Goal: Task Accomplishment & Management: Use online tool/utility

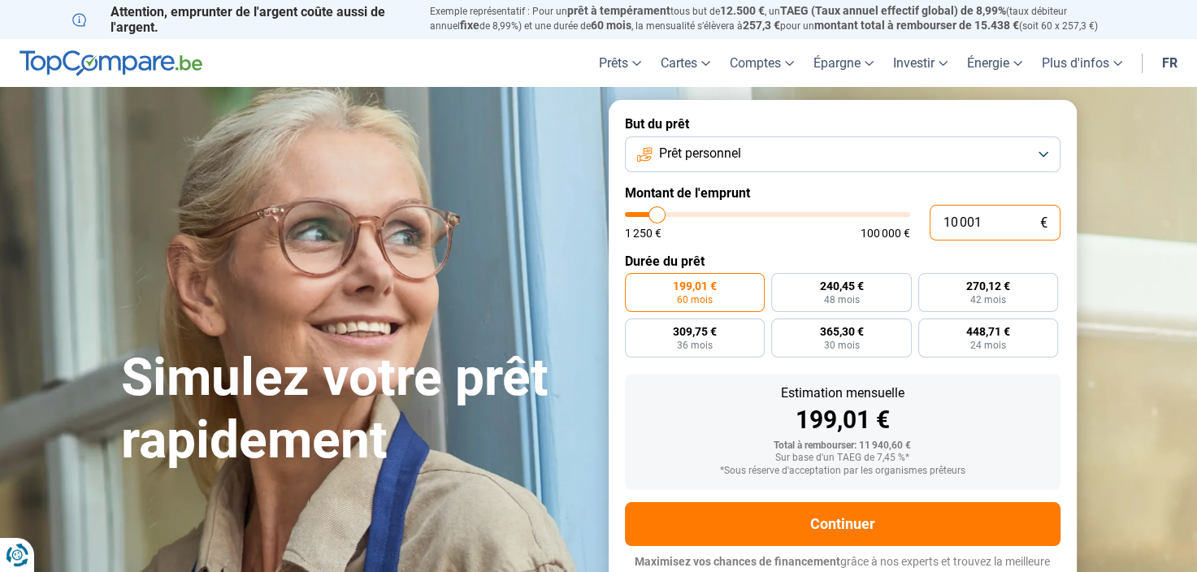
click at [994, 235] on input "10 001" at bounding box center [995, 223] width 131 height 36
type input "1 000"
type input "1250"
type input "100"
type input "1250"
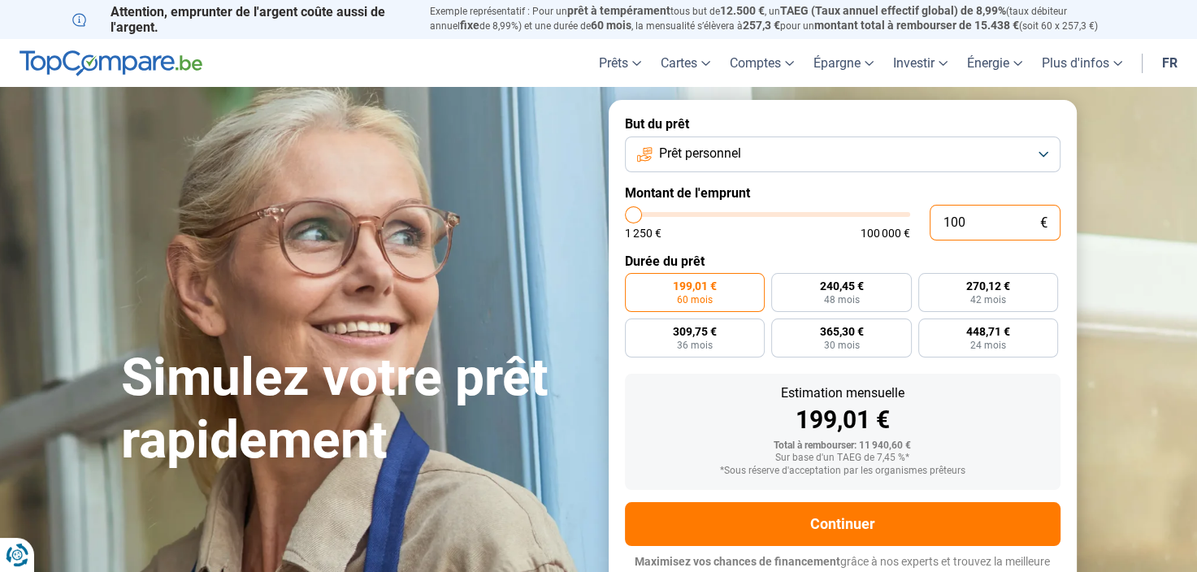
type input "10"
type input "1250"
type input "1"
type input "1250"
type input "0"
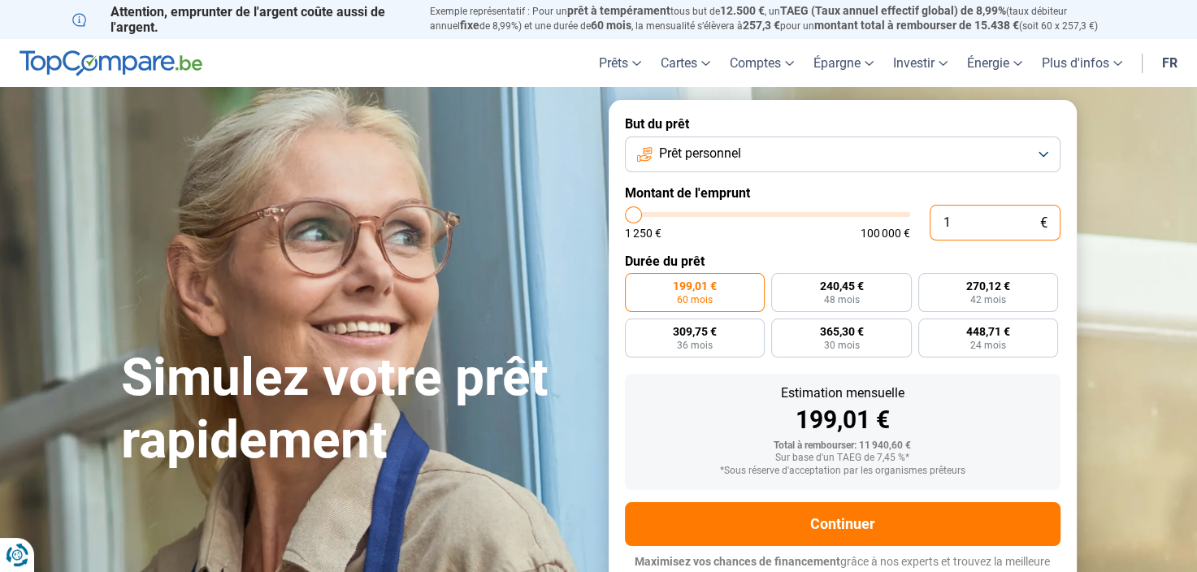
type input "1250"
type input "5"
type input "1250"
type input "50"
type input "1250"
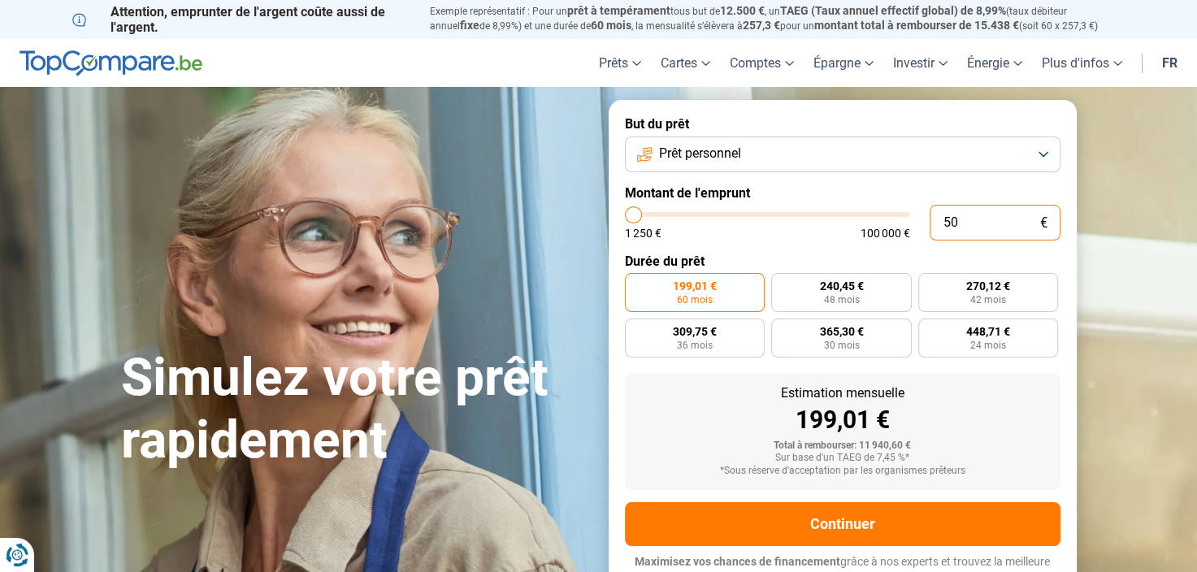
type input "500"
type input "1250"
type input "5 000"
type input "5000"
radio input "true"
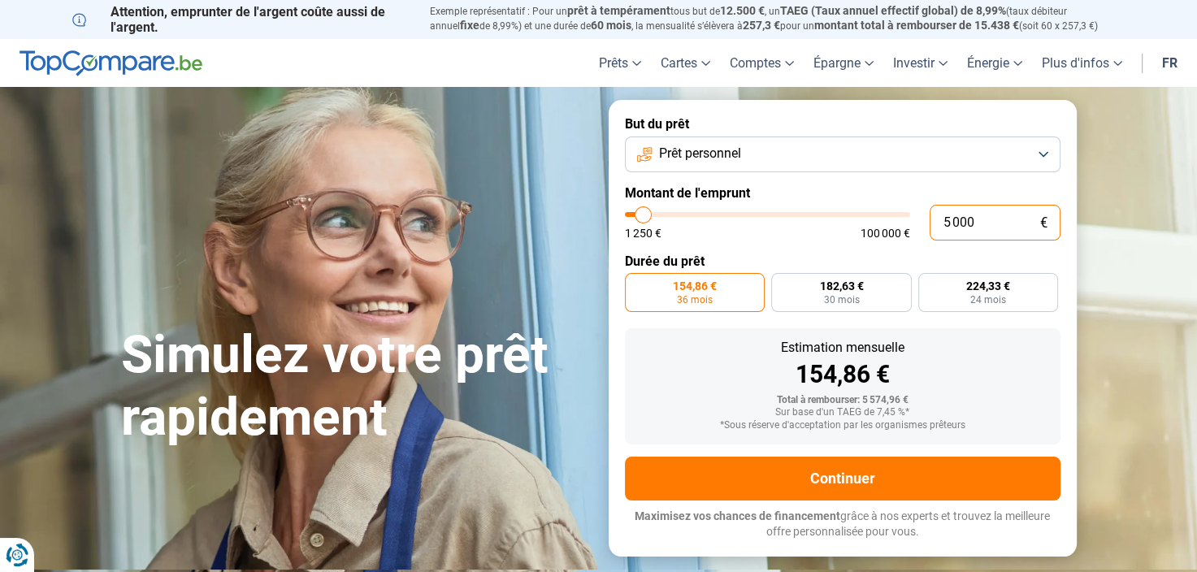
type input "500"
type input "1250"
type input "50"
type input "1250"
type input "5"
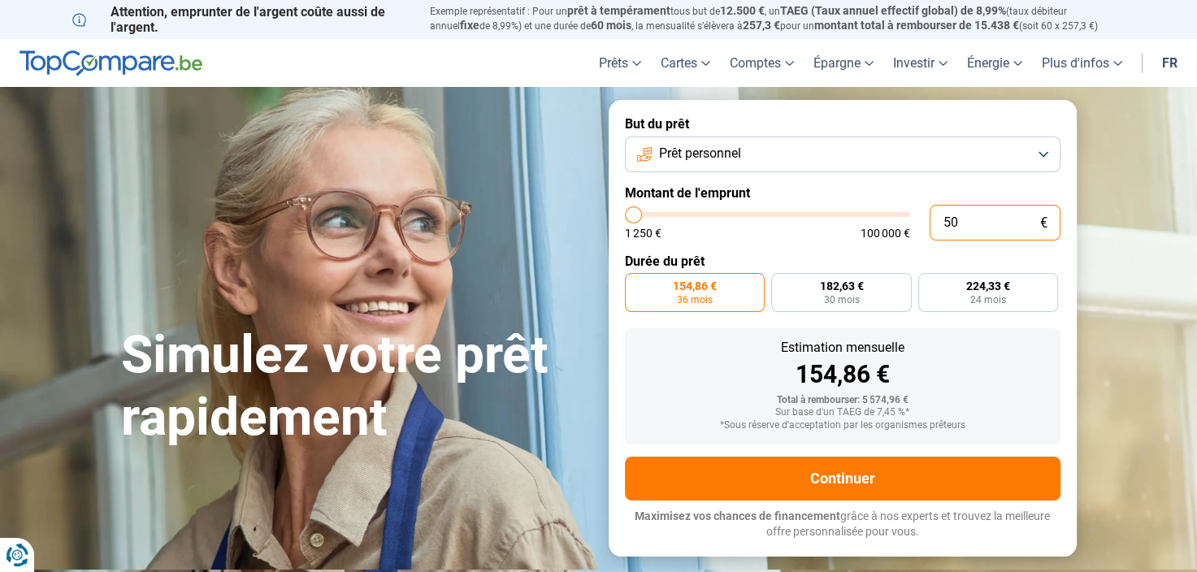
type input "1250"
type input "0"
type input "1250"
type input "6"
type input "1250"
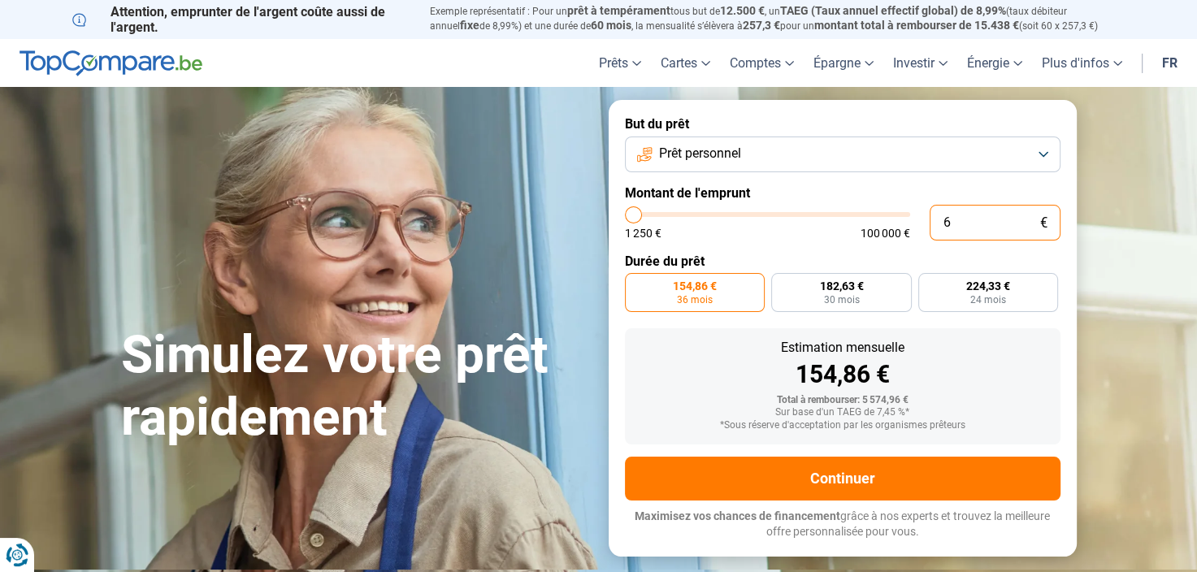
type input "60"
type input "1250"
type input "600"
type input "1250"
type input "6 000"
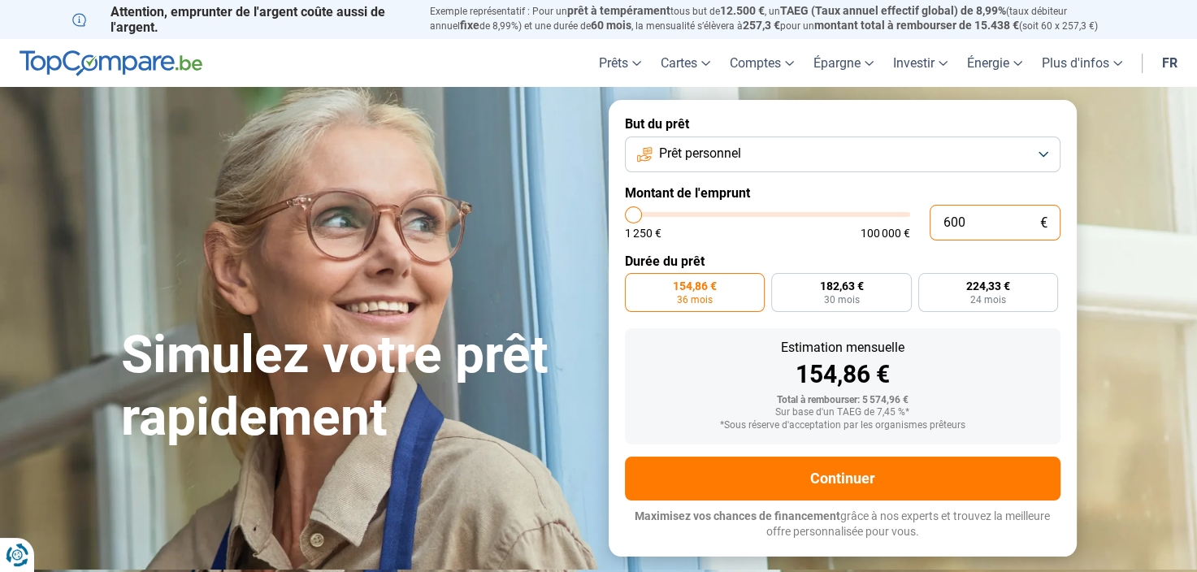
type input "6000"
radio input "false"
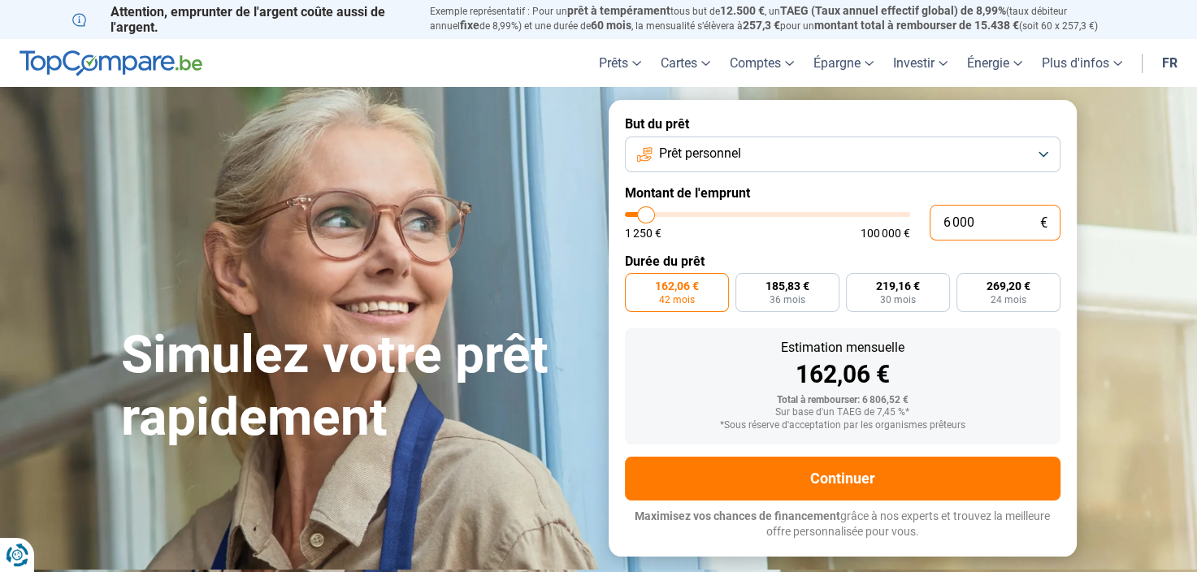
type input "600"
type input "1250"
type input "60"
type input "1250"
type input "6"
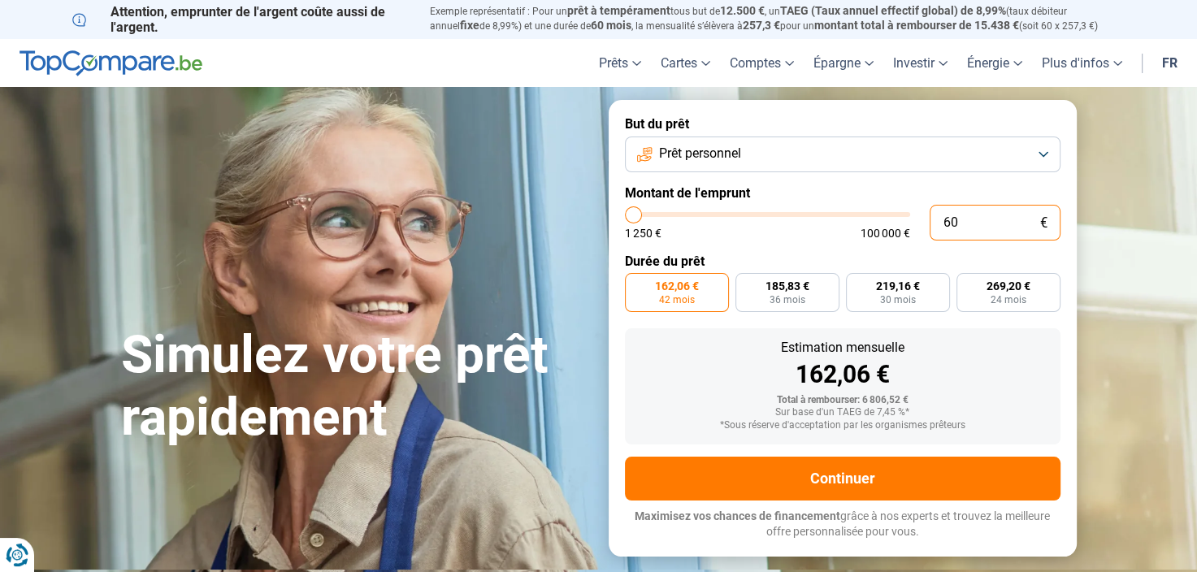
type input "1250"
type input "0"
type input "1250"
type input "1 250"
type input "1250"
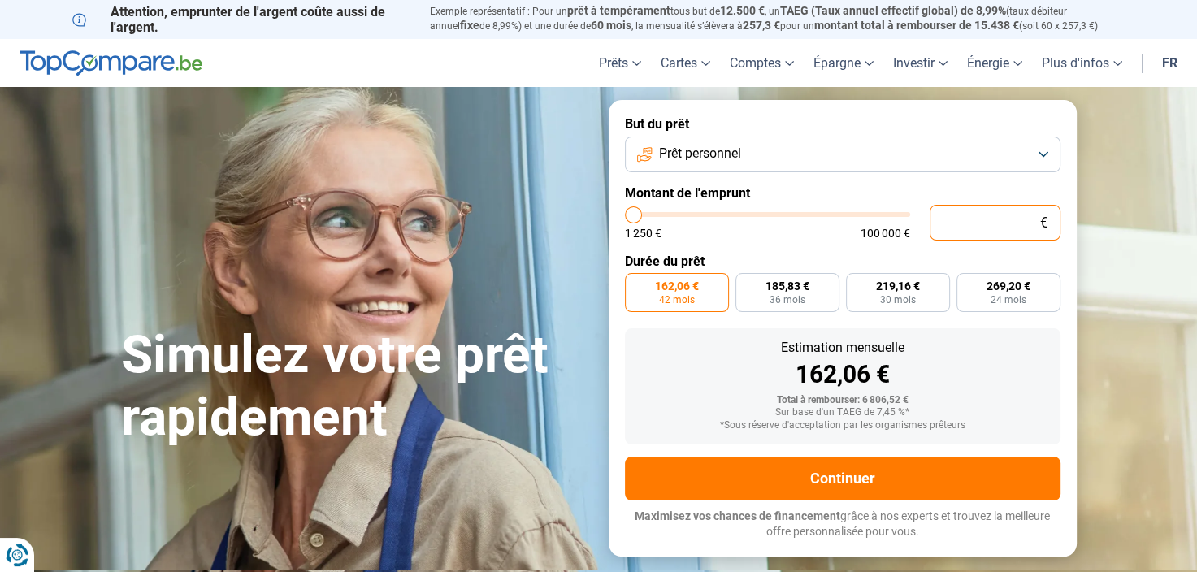
radio input "true"
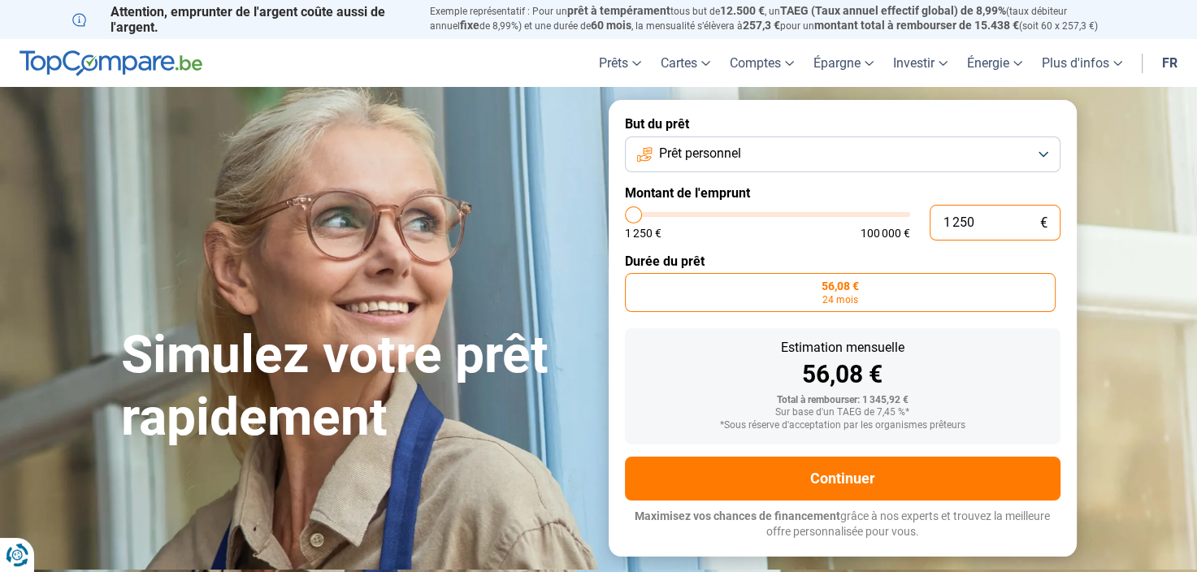
type input "12 507"
type input "12500"
type input "125 075"
type input "100000"
type input "12 507"
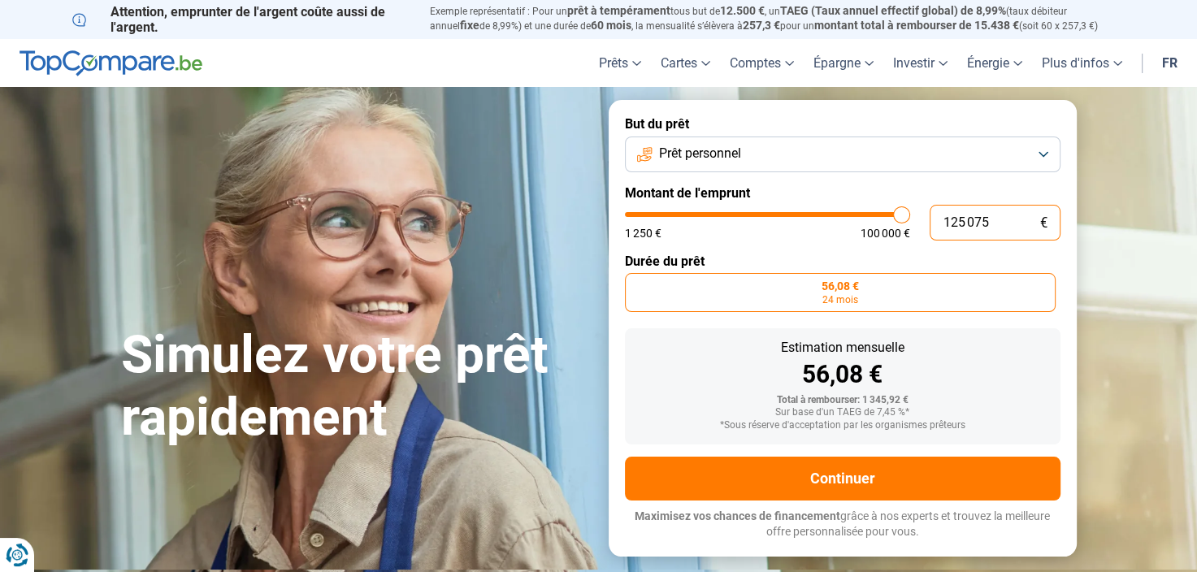
type input "12500"
type input "1 250"
type input "1250"
type input "125"
type input "1250"
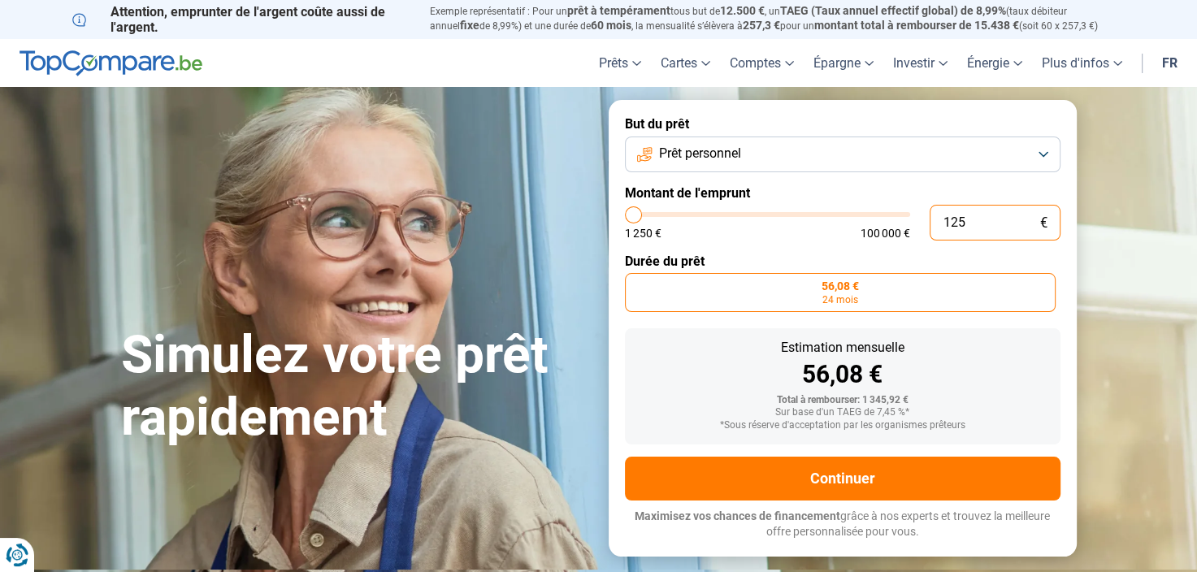
type input "12"
type input "1250"
type input "1"
type input "1250"
type input "0"
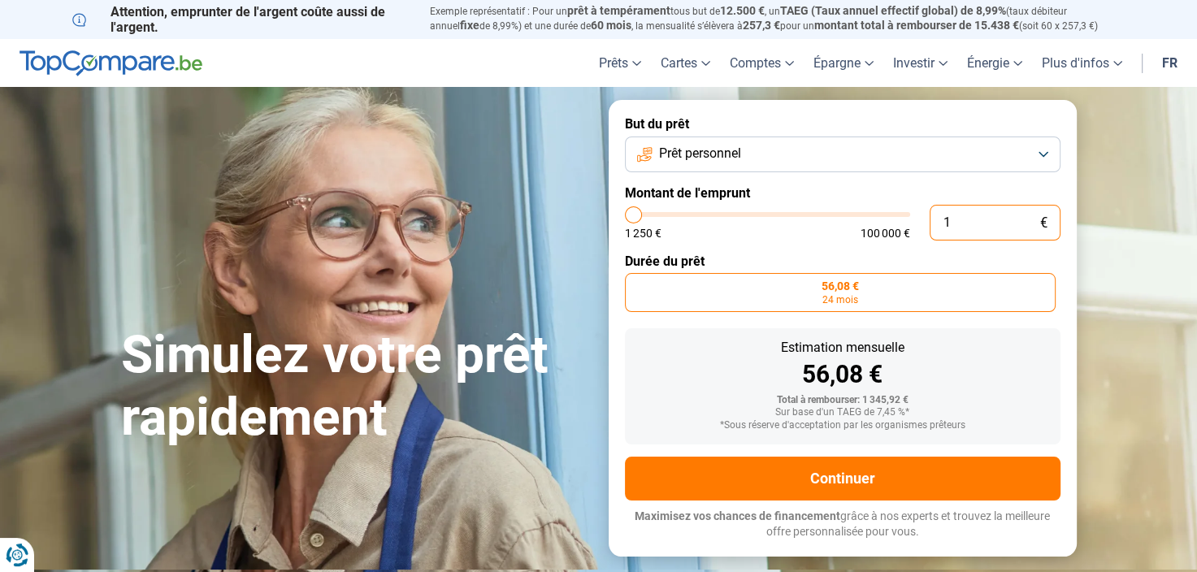
type input "1250"
type input "7"
type input "1250"
type input "75"
type input "1250"
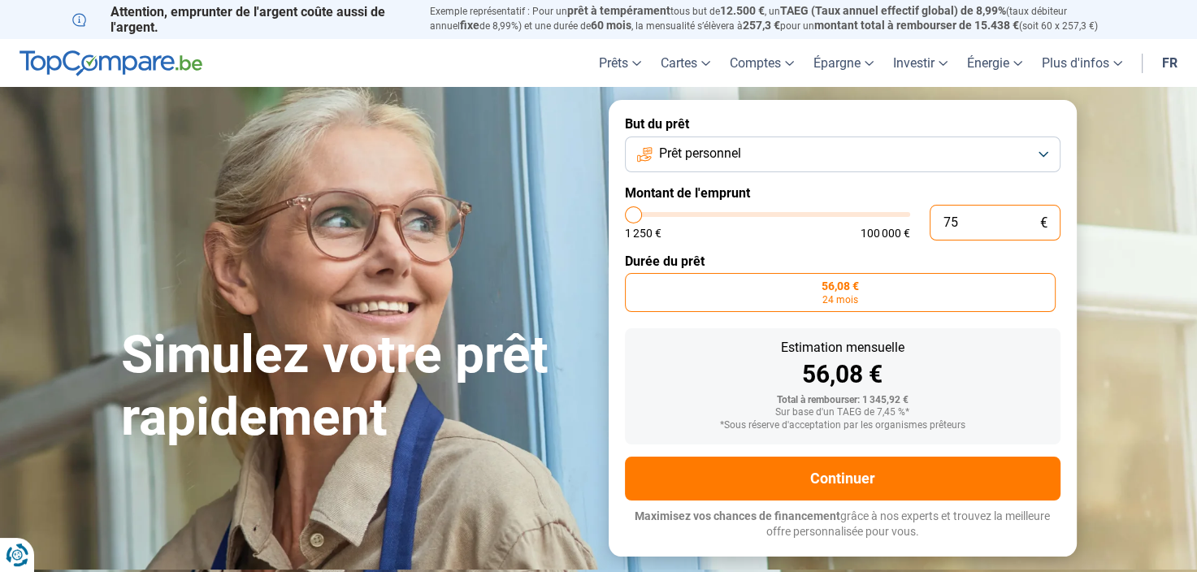
type input "750"
type input "1250"
type input "7 500"
type input "7500"
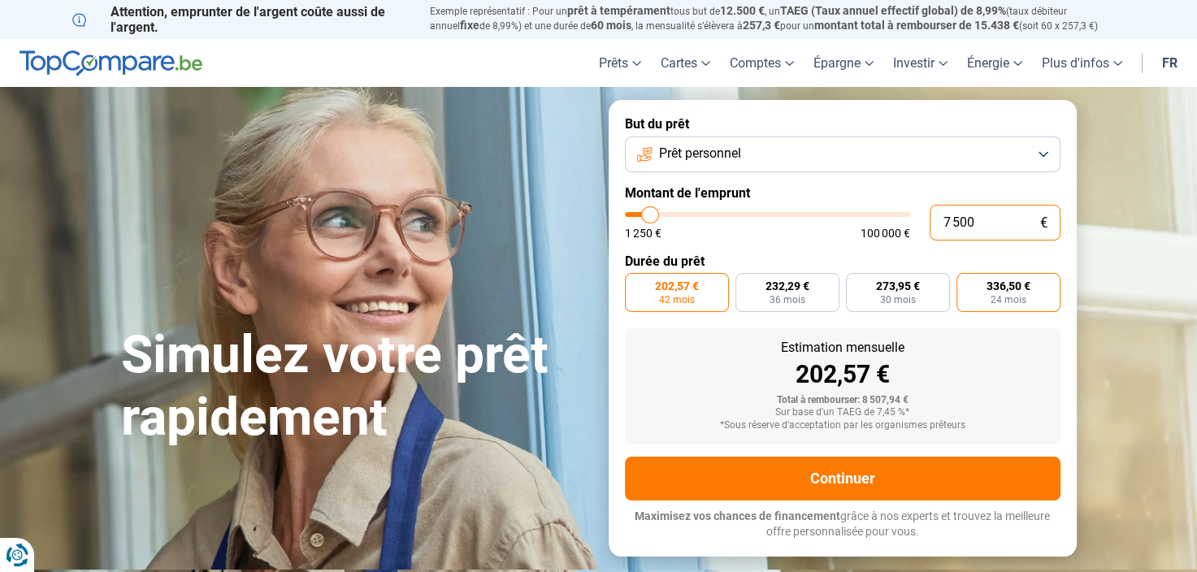
type input "7 500"
click at [1005, 285] on span "336,50 €" at bounding box center [1009, 285] width 44 height 11
click at [967, 284] on input "336,50 € 24 mois" at bounding box center [962, 278] width 11 height 11
radio input "true"
click at [845, 148] on button "Prêt personnel" at bounding box center [843, 155] width 436 height 36
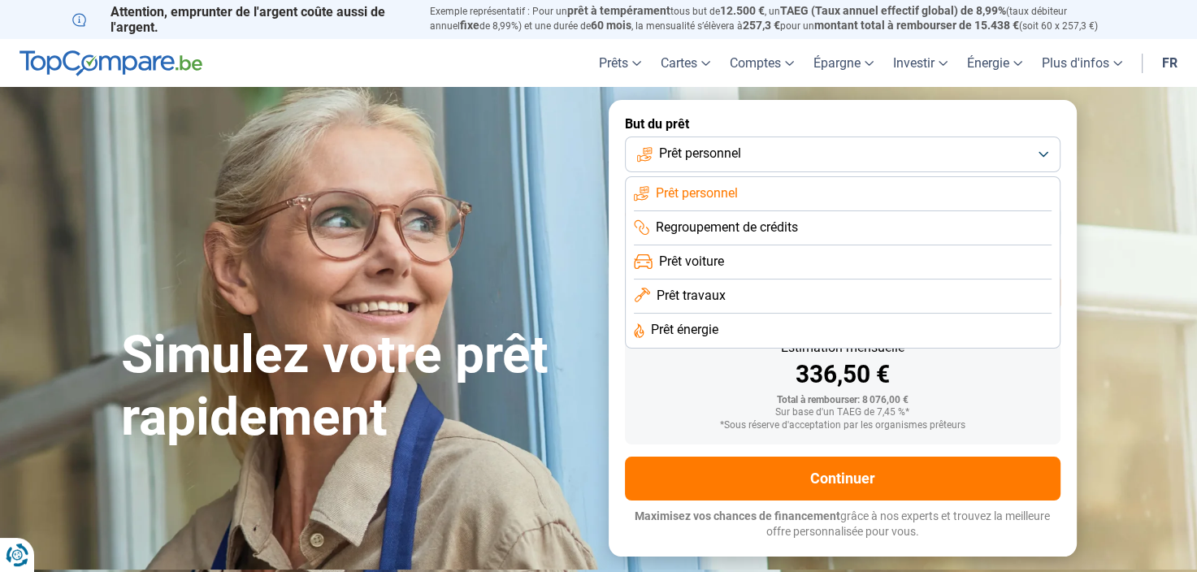
click at [845, 148] on button "Prêt personnel" at bounding box center [843, 155] width 436 height 36
